Goal: Task Accomplishment & Management: Manage account settings

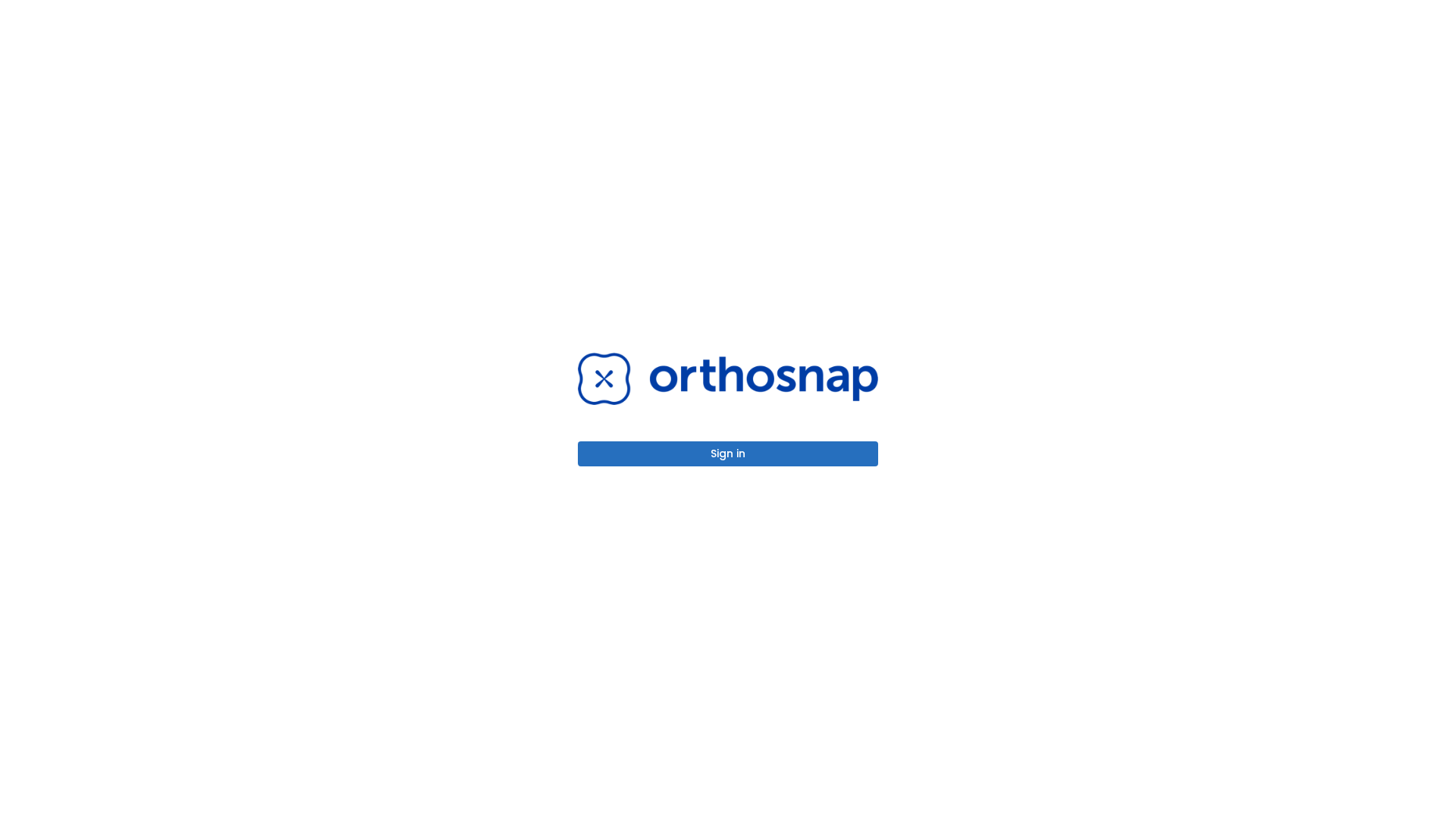
click at [728, 453] on button "Sign in" at bounding box center [728, 453] width 300 height 25
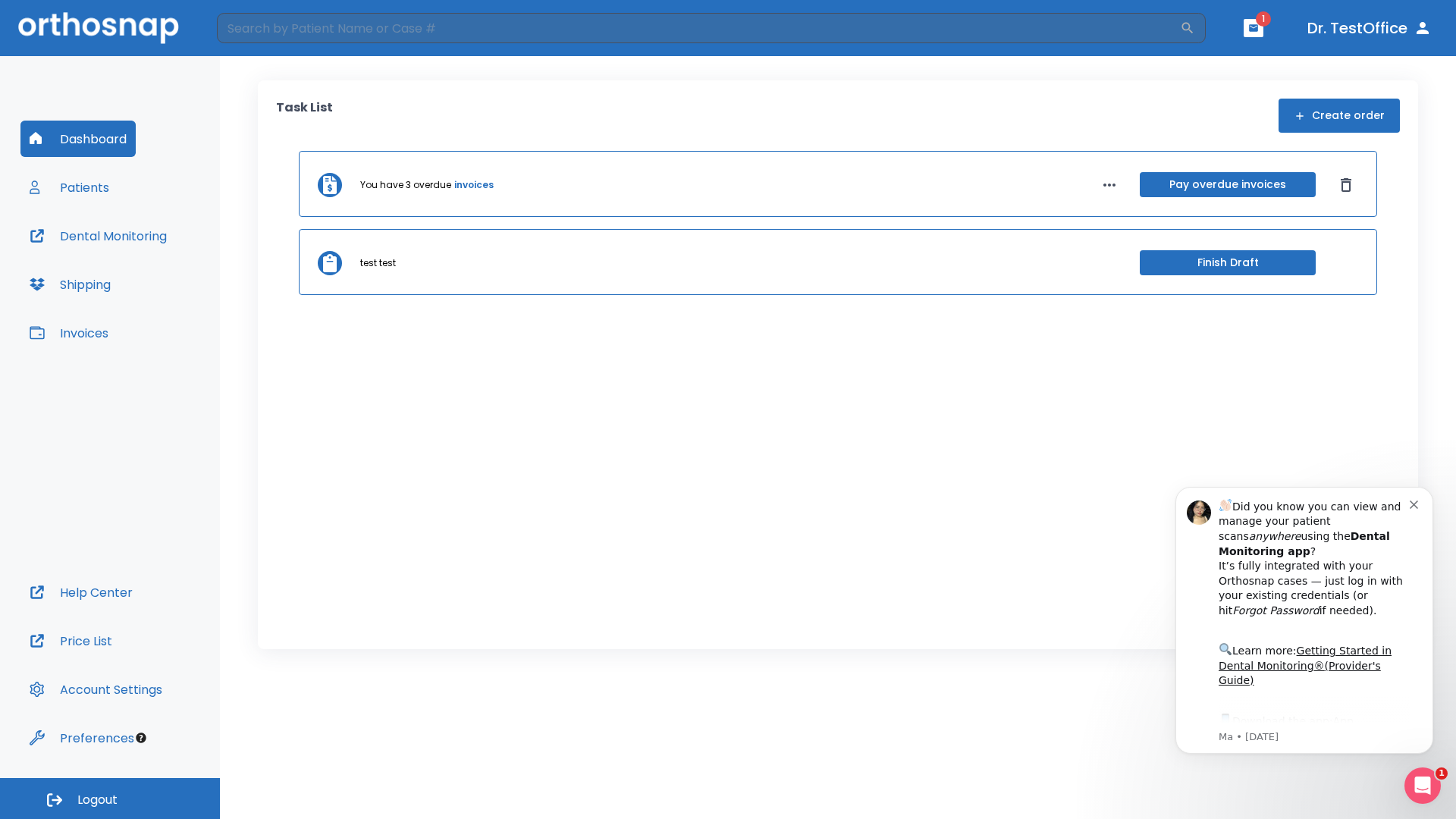
click at [110, 798] on span "Logout" at bounding box center [96, 800] width 40 height 17
